Goal: Transaction & Acquisition: Purchase product/service

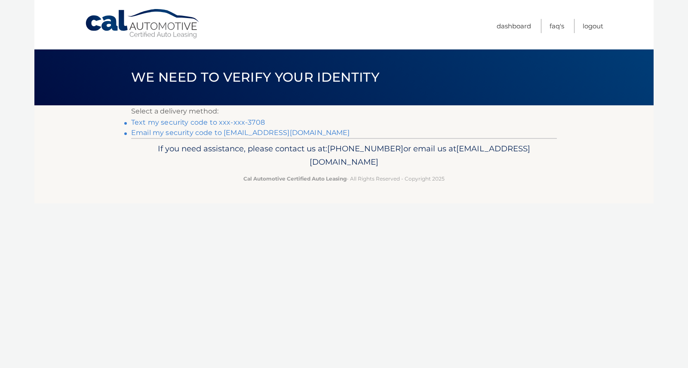
click at [194, 122] on link "Text my security code to xxx-xxx-3708" at bounding box center [198, 122] width 134 height 8
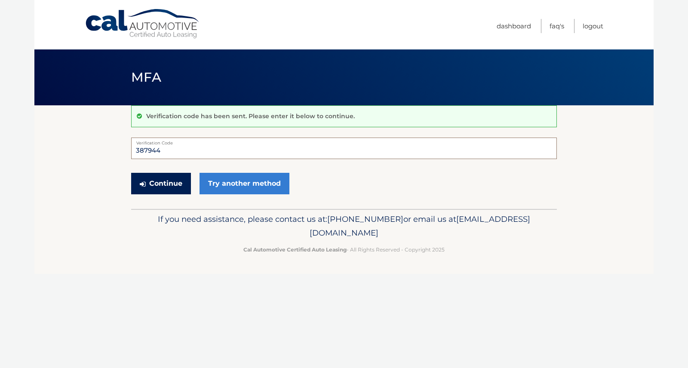
type input "387944"
click at [176, 182] on button "Continue" at bounding box center [161, 184] width 60 height 22
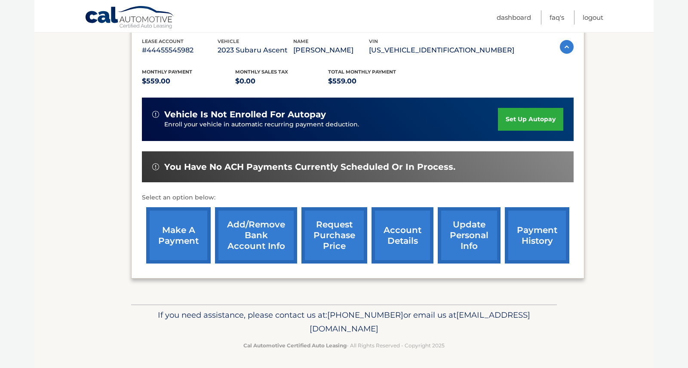
scroll to position [151, 0]
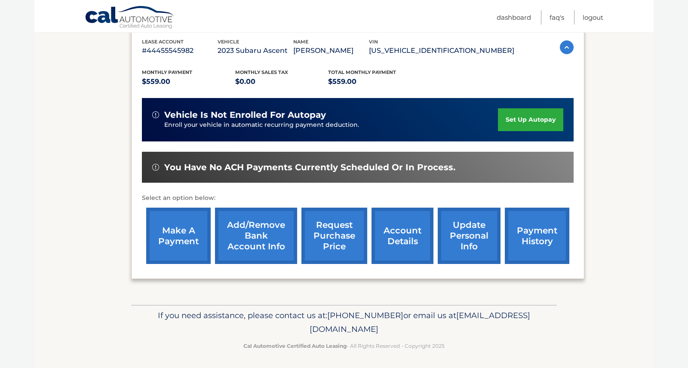
click at [162, 223] on link "make a payment" at bounding box center [178, 236] width 65 height 56
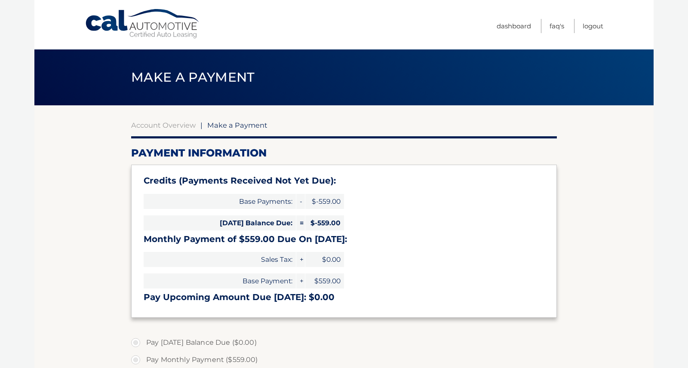
select select "YWFkMjVmMmItOGJiMS00YzhiLTk5MmQtMWJiMDQwZDhiZjZi"
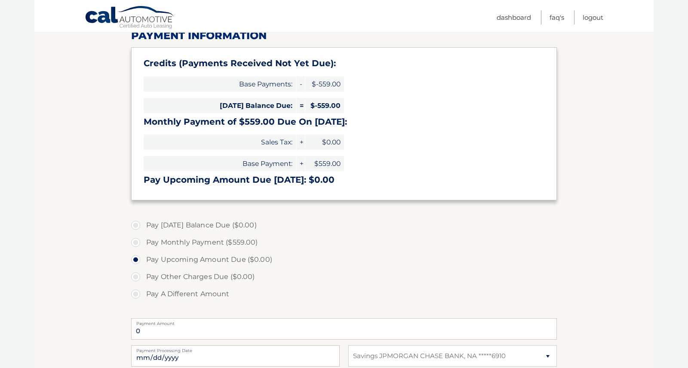
scroll to position [117, 0]
click at [135, 244] on label "Pay Monthly Payment ($559.00)" at bounding box center [344, 242] width 426 height 17
click at [135, 244] on input "Pay Monthly Payment ($559.00)" at bounding box center [139, 241] width 9 height 14
radio input "true"
type input "559.00"
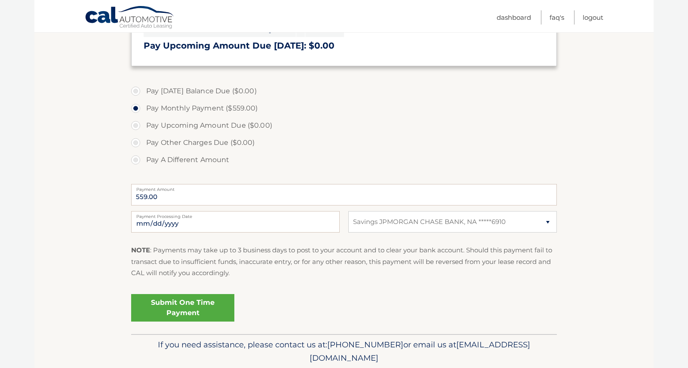
scroll to position [251, 0]
click at [171, 310] on link "Submit One Time Payment" at bounding box center [182, 309] width 103 height 28
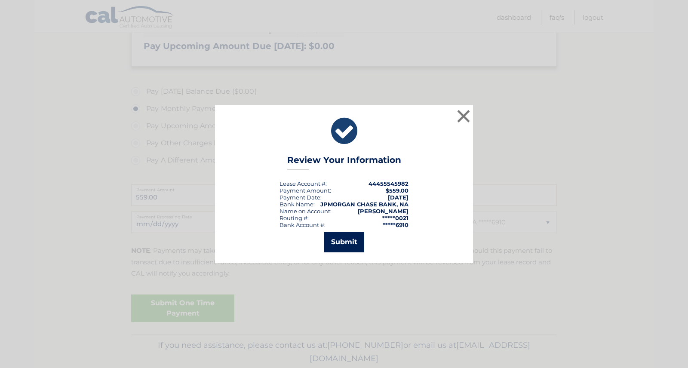
click at [354, 239] on button "Submit" at bounding box center [344, 242] width 40 height 21
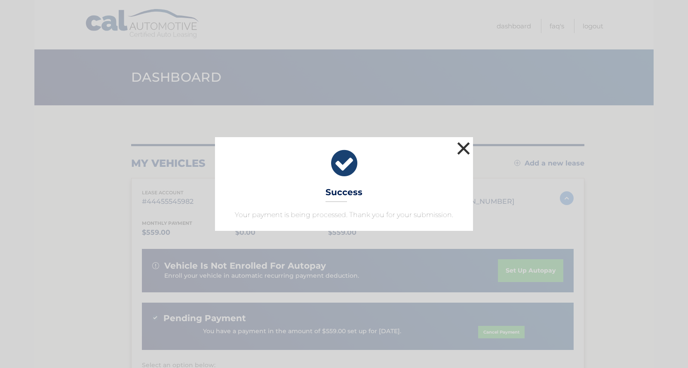
click at [462, 154] on button "×" at bounding box center [463, 148] width 17 height 17
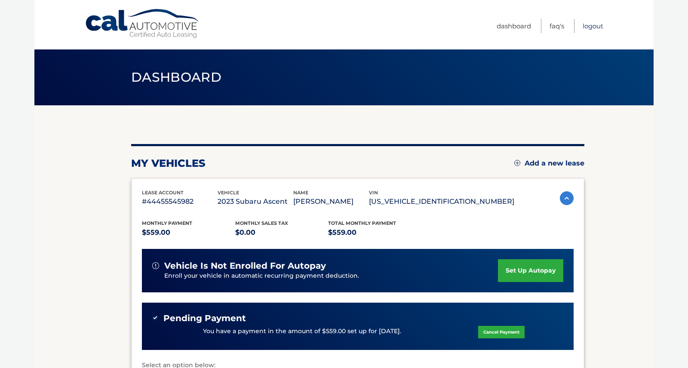
click at [587, 28] on link "Logout" at bounding box center [593, 26] width 21 height 14
